Goal: Entertainment & Leisure: Consume media (video, audio)

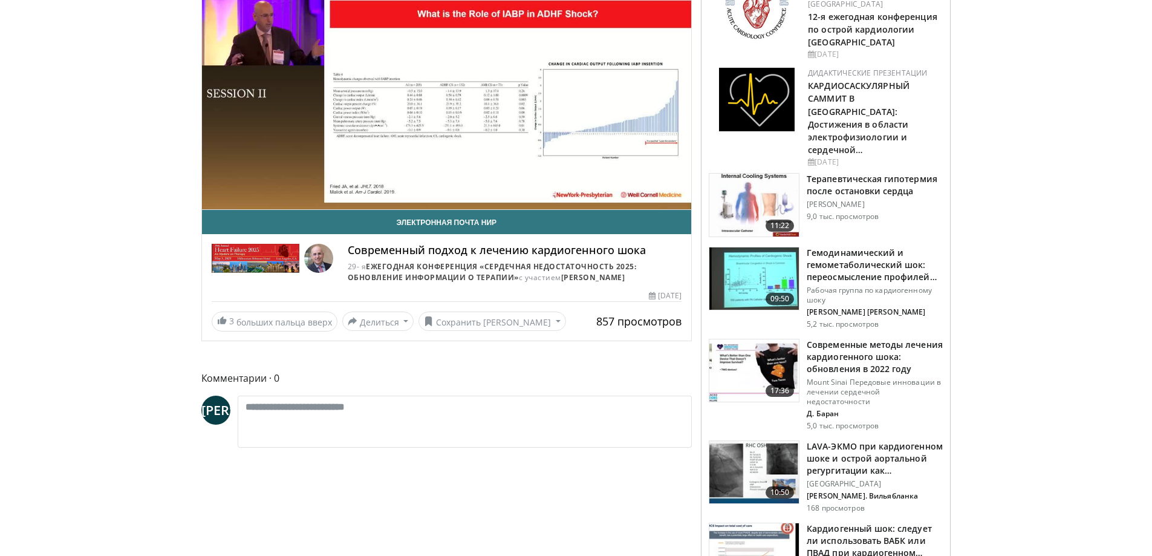
scroll to position [186, 0]
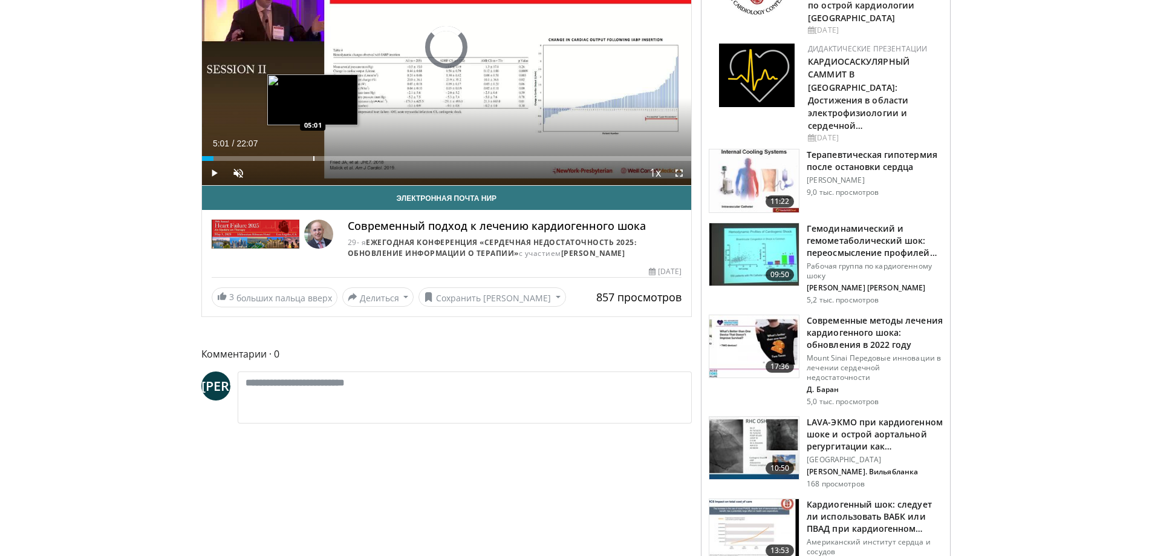
click at [313, 152] on div "Loaded : 0.00% 05:01 05:01" at bounding box center [447, 154] width 490 height 11
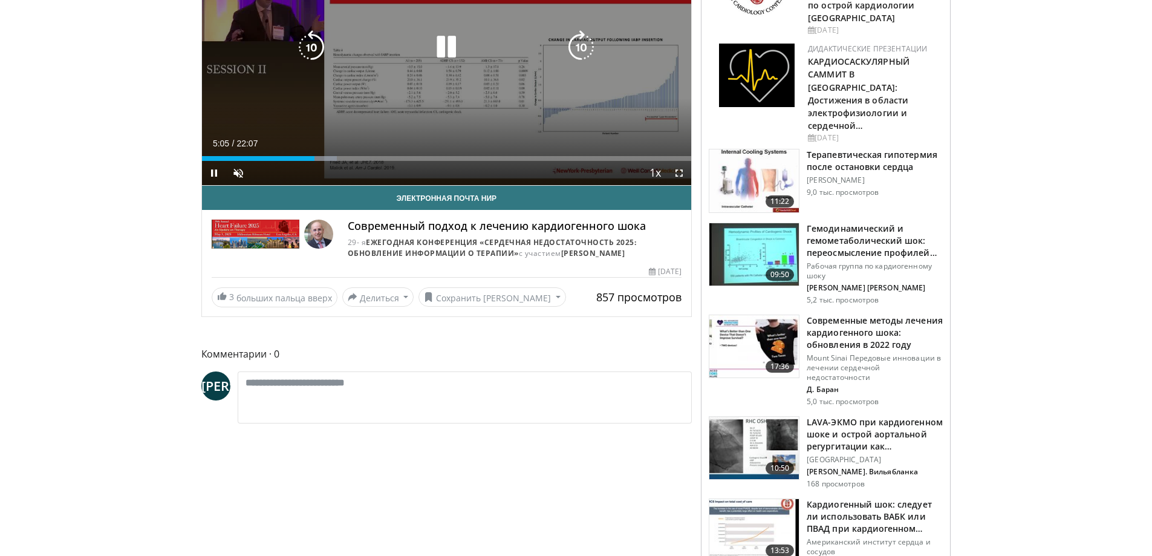
click at [580, 125] on div "10 seconds Tap to unmute" at bounding box center [447, 47] width 490 height 275
click at [554, 114] on div "10 seconds Tap to unmute" at bounding box center [447, 47] width 490 height 275
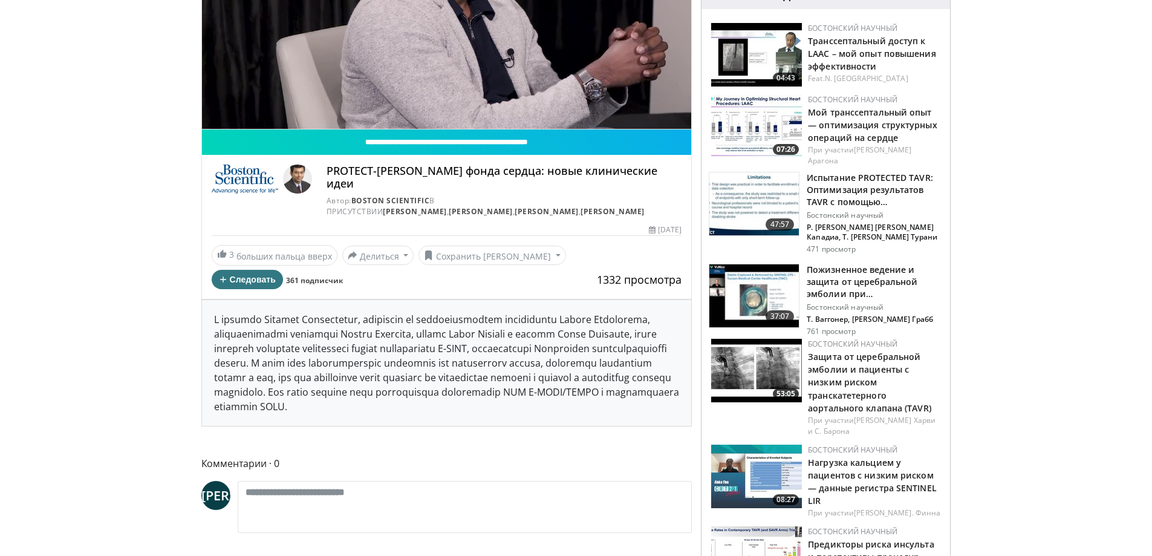
scroll to position [282, 0]
